Goal: Task Accomplishment & Management: Use online tool/utility

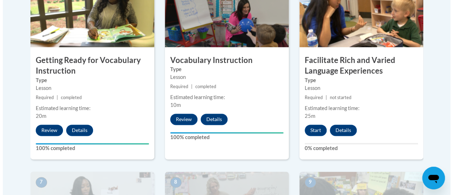
scroll to position [463, 0]
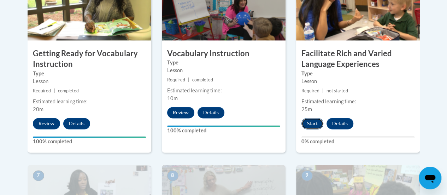
click at [310, 119] on button "Start" at bounding box center [313, 123] width 22 height 11
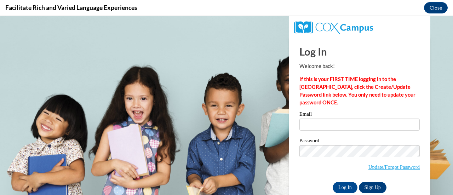
scroll to position [0, 0]
click at [307, 122] on input "Email" at bounding box center [359, 124] width 120 height 12
type input "eecleve@sunprairieschools.org"
click at [341, 185] on input "Log In" at bounding box center [344, 187] width 25 height 11
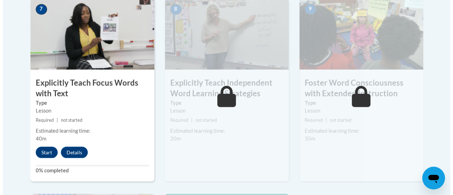
scroll to position [629, 0]
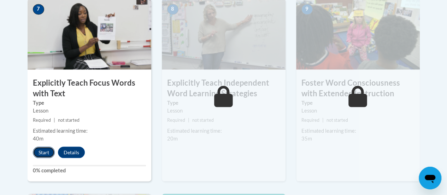
click at [40, 149] on button "Start" at bounding box center [44, 151] width 22 height 11
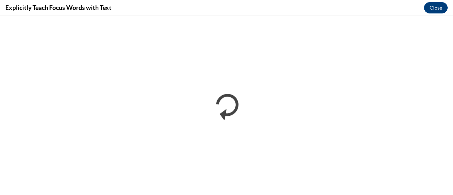
scroll to position [0, 0]
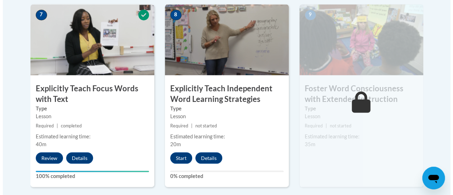
scroll to position [624, 0]
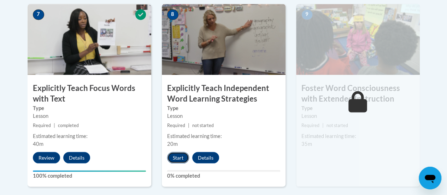
click at [179, 157] on button "Start" at bounding box center [178, 157] width 22 height 11
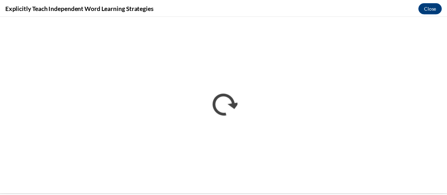
scroll to position [0, 0]
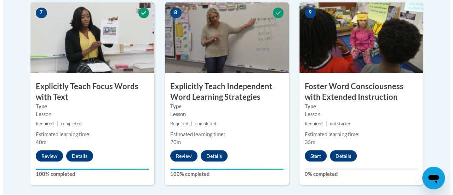
scroll to position [626, 0]
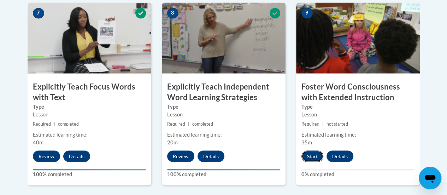
click at [315, 151] on button "Start" at bounding box center [313, 155] width 22 height 11
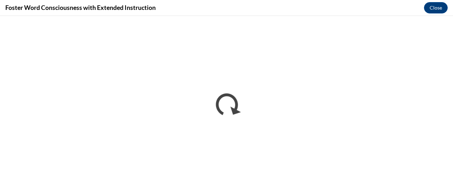
scroll to position [0, 0]
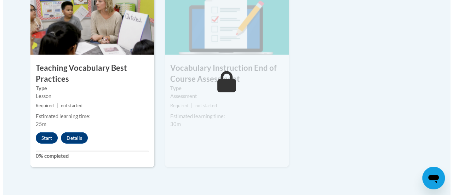
scroll to position [840, 0]
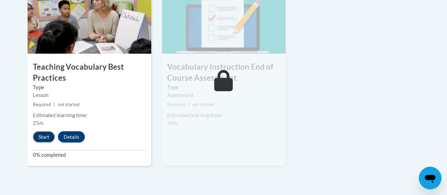
click at [42, 134] on button "Start" at bounding box center [44, 136] width 22 height 11
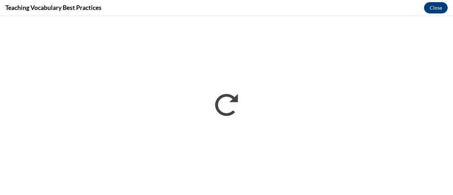
scroll to position [0, 0]
